Goal: Find specific page/section: Find specific page/section

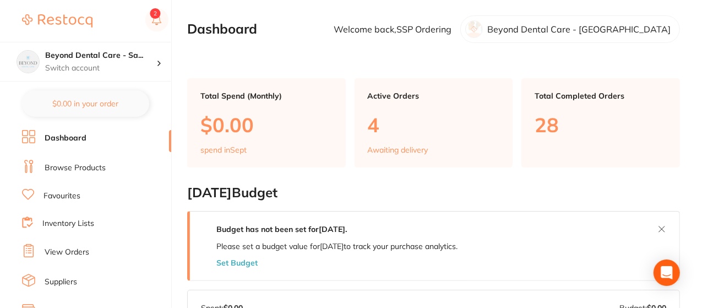
click at [89, 223] on link "Inventory Lists" at bounding box center [68, 223] width 52 height 11
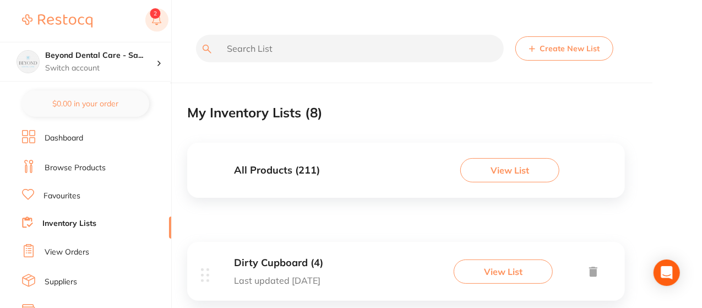
click at [155, 17] on button at bounding box center [156, 20] width 23 height 25
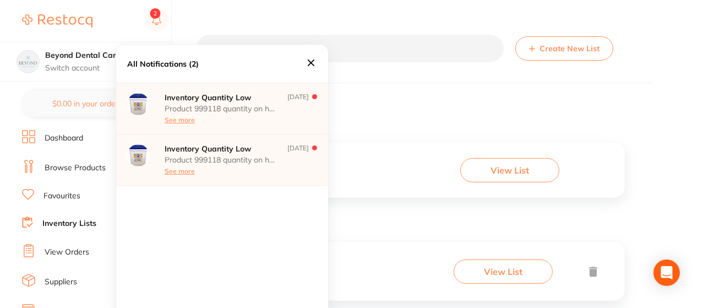
click at [310, 64] on icon at bounding box center [311, 63] width 12 height 12
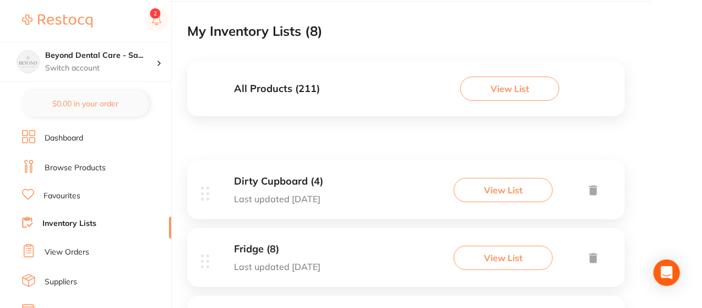
scroll to position [79, 0]
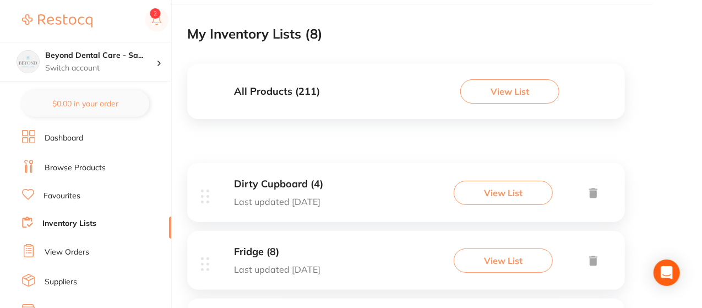
click at [513, 89] on button "View List" at bounding box center [509, 91] width 99 height 24
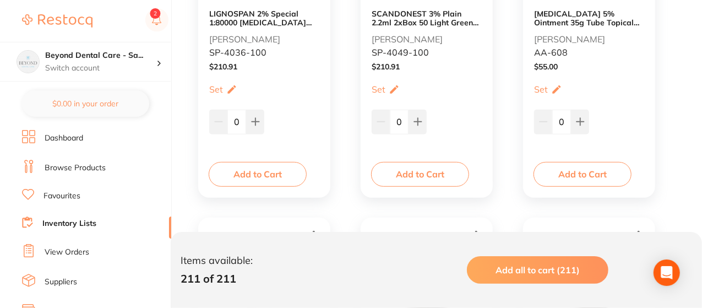
scroll to position [330, 0]
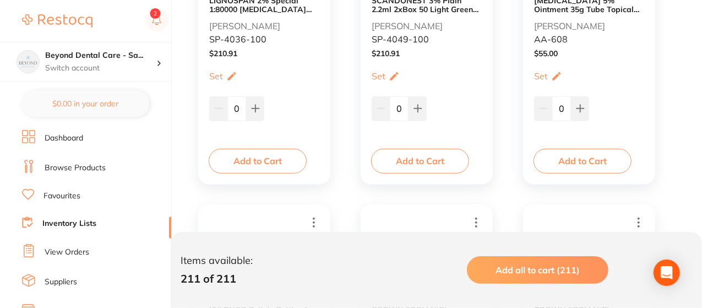
click at [276, 9] on b "LIGNOSPAN 2% Special 1:80000 [MEDICAL_DATA] 2.2ml 2xBox 50 Blue" at bounding box center [264, 5] width 110 height 18
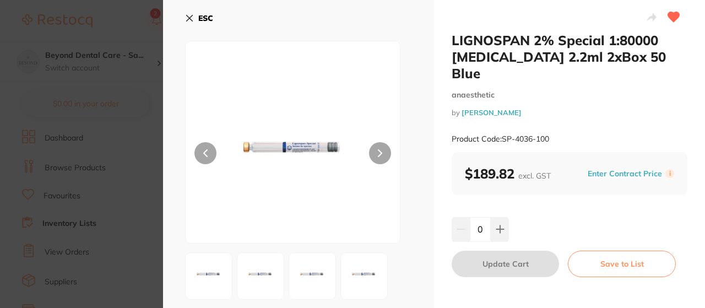
click at [206, 14] on b "ESC" at bounding box center [205, 18] width 15 height 10
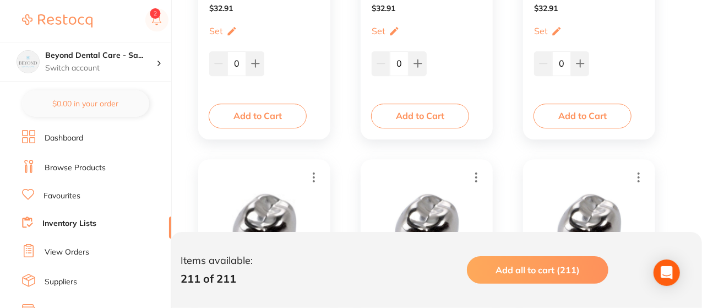
scroll to position [1630, 0]
